Goal: Find contact information: Find contact information

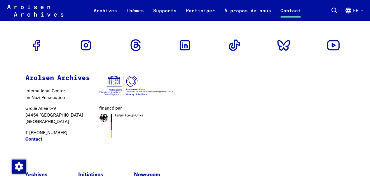
scroll to position [903, 0]
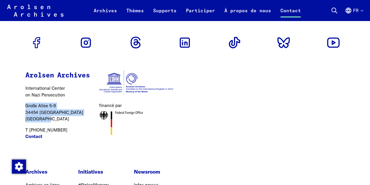
drag, startPoint x: 48, startPoint y: 113, endPoint x: 22, endPoint y: 100, distance: 29.1
click at [22, 100] on div "Arolsen Archives International Center on Nazi [MEDICAL_DATA] [STREET_ADDRESS] T…" at bounding box center [99, 107] width 185 height 97
copy p "[STREET_ADDRESS] [GEOGRAPHIC_DATA]"
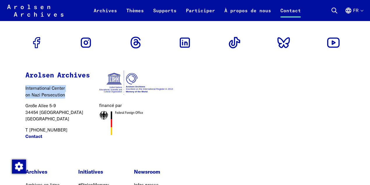
drag, startPoint x: 70, startPoint y: 87, endPoint x: 24, endPoint y: 81, distance: 45.9
click at [24, 81] on div "Arolsen Archives International Center on Nazi [MEDICAL_DATA] [STREET_ADDRESS] T…" at bounding box center [99, 107] width 185 height 97
copy p "International Center on Nazi [MEDICAL_DATA]"
click at [363, 9] on div "Arolsen Archives - Centre international de documentation sur les persécutions n…" at bounding box center [185, 10] width 370 height 21
click at [359, 10] on button "fr" at bounding box center [354, 14] width 18 height 14
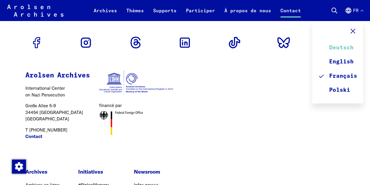
click at [341, 48] on link "Deutsch" at bounding box center [337, 48] width 39 height 14
